Goal: Information Seeking & Learning: Learn about a topic

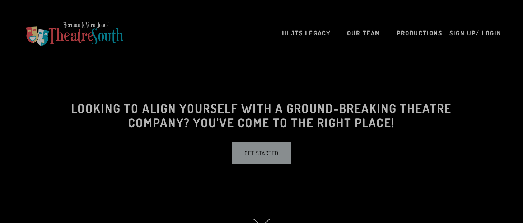
click at [416, 32] on div at bounding box center [261, 111] width 523 height 223
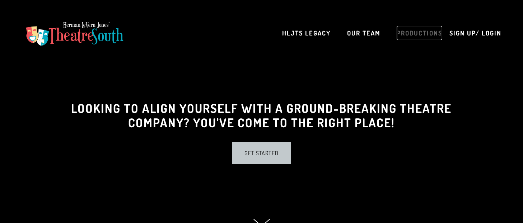
click at [413, 33] on link "Productions" at bounding box center [420, 33] width 46 height 14
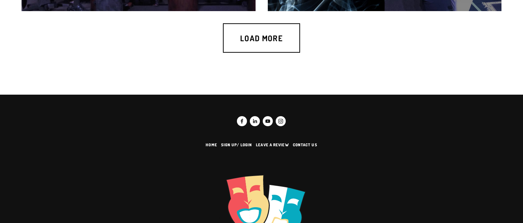
scroll to position [590, 0]
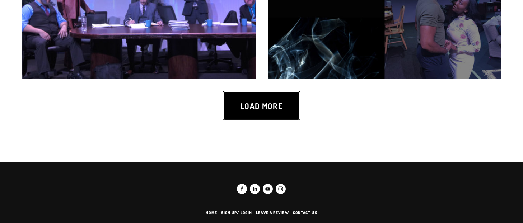
click at [280, 118] on link "Load more" at bounding box center [261, 105] width 77 height 29
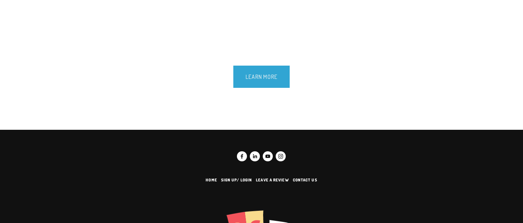
scroll to position [4659, 0]
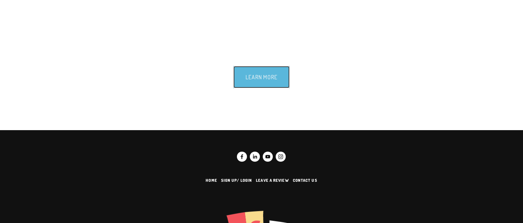
click at [273, 77] on link "Learn more" at bounding box center [261, 77] width 57 height 22
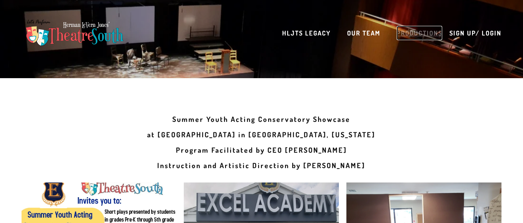
click at [411, 31] on link "Productions" at bounding box center [420, 33] width 46 height 14
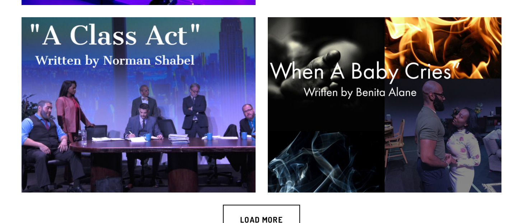
scroll to position [476, 0]
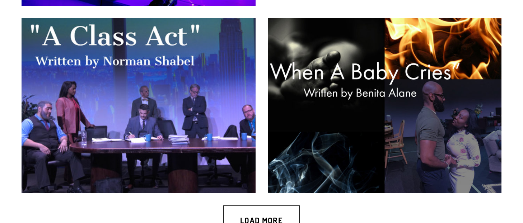
click at [355, 89] on img at bounding box center [385, 105] width 234 height 175
click at [321, 81] on img at bounding box center [385, 105] width 234 height 175
